Goal: Task Accomplishment & Management: Use online tool/utility

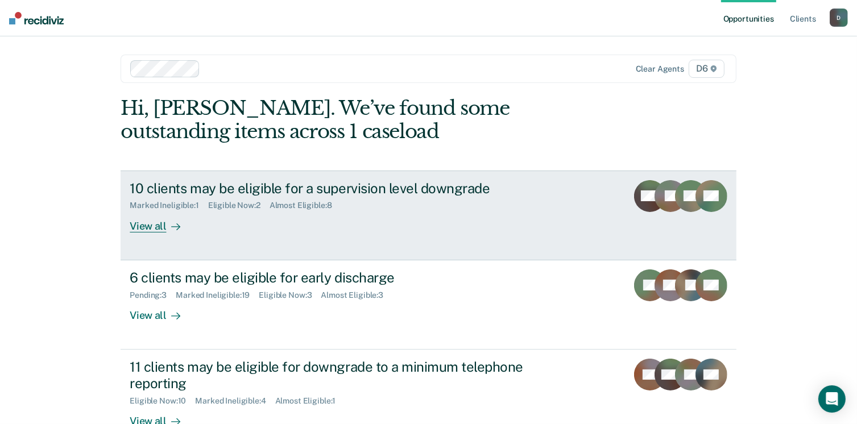
click at [151, 227] on div "View all" at bounding box center [162, 221] width 64 height 22
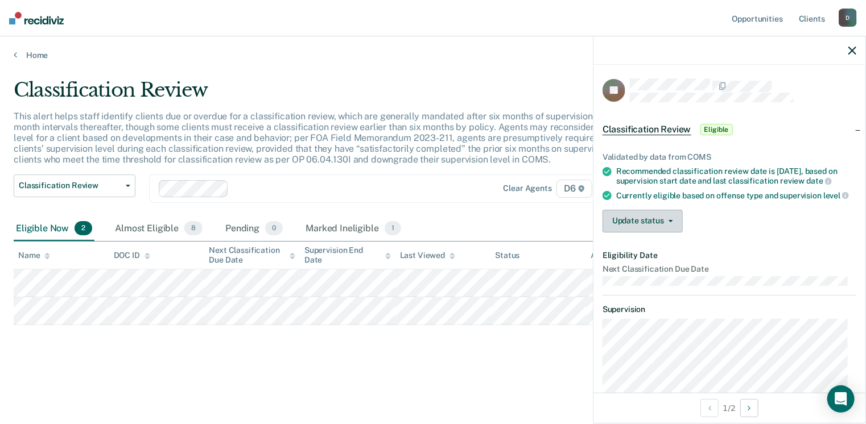
click at [661, 226] on button "Update status" at bounding box center [642, 221] width 80 height 23
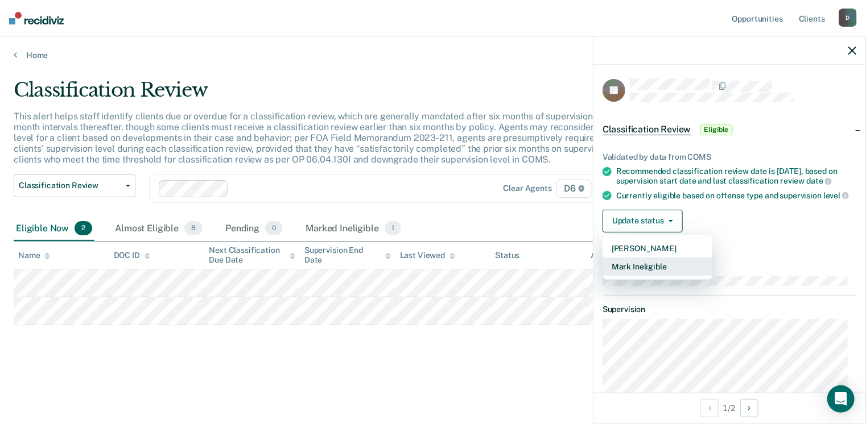
click at [658, 276] on button "Mark Ineligible" at bounding box center [657, 267] width 110 height 18
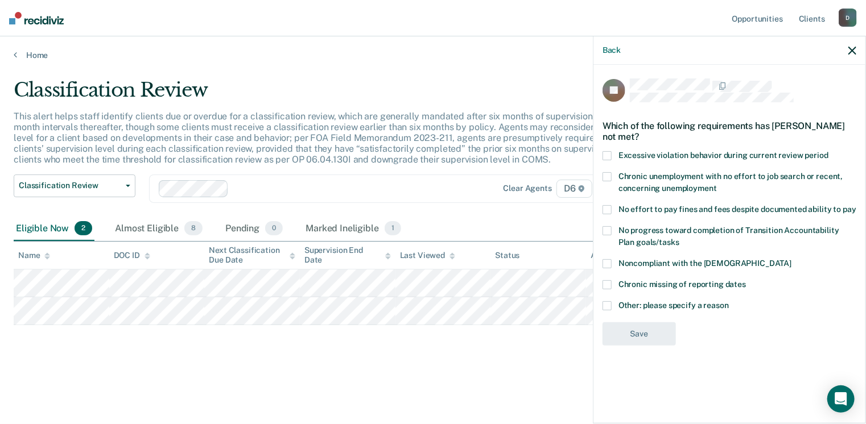
click at [607, 304] on span at bounding box center [606, 305] width 9 height 9
click at [729, 301] on input "Other: please specify a reason" at bounding box center [729, 301] width 0 height 0
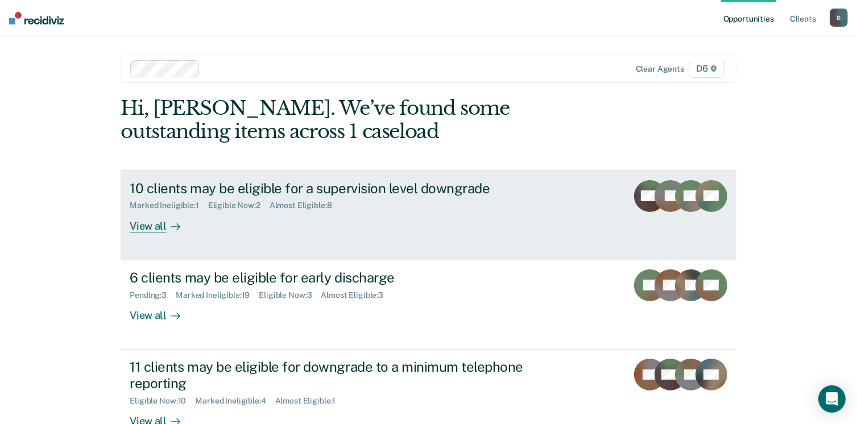
click at [167, 223] on div at bounding box center [174, 226] width 14 height 13
